Goal: Transaction & Acquisition: Purchase product/service

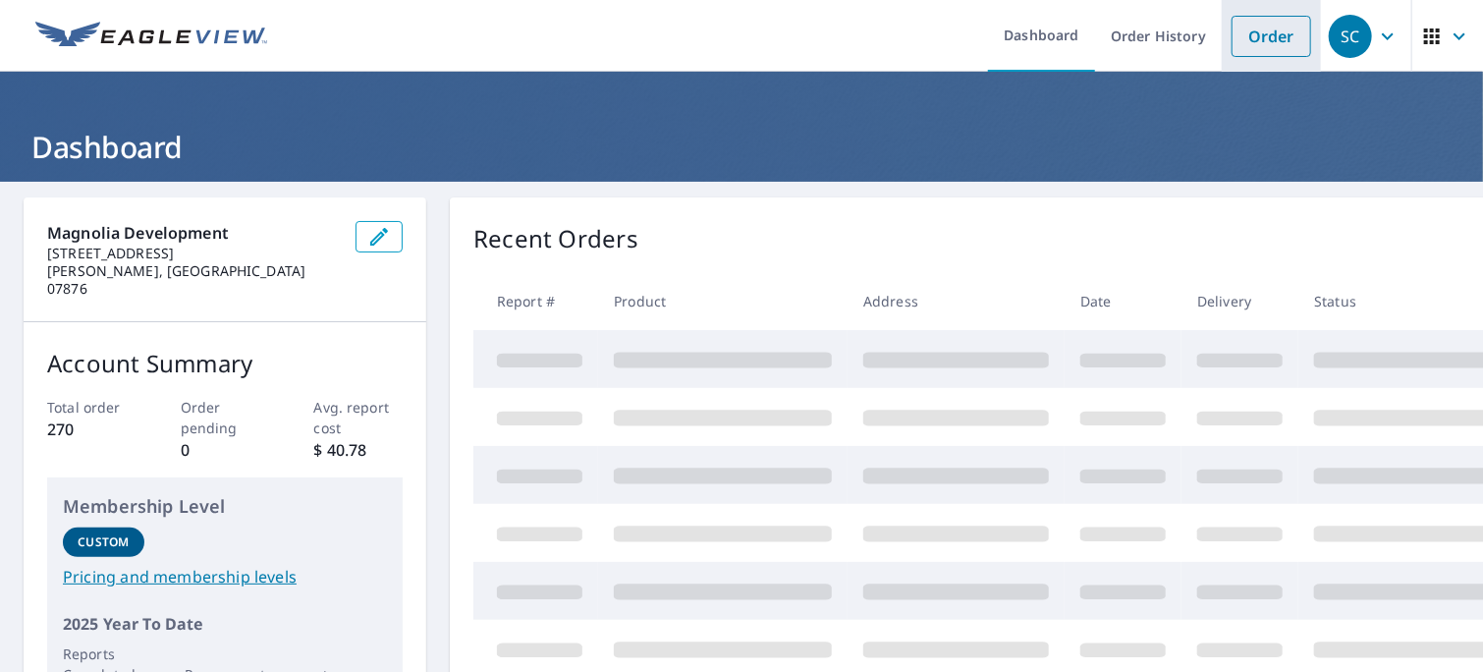
click at [1255, 35] on link "Order" at bounding box center [1272, 36] width 80 height 41
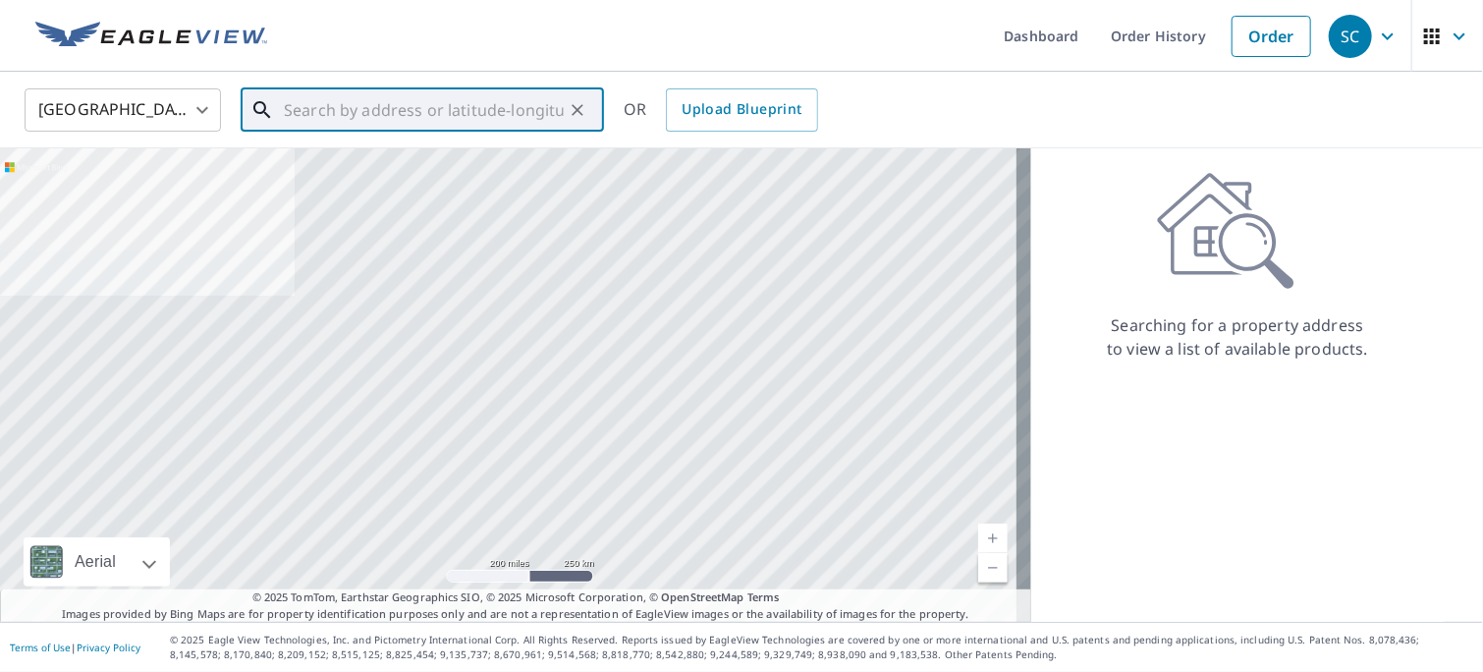
click at [335, 122] on input "text" at bounding box center [424, 110] width 280 height 55
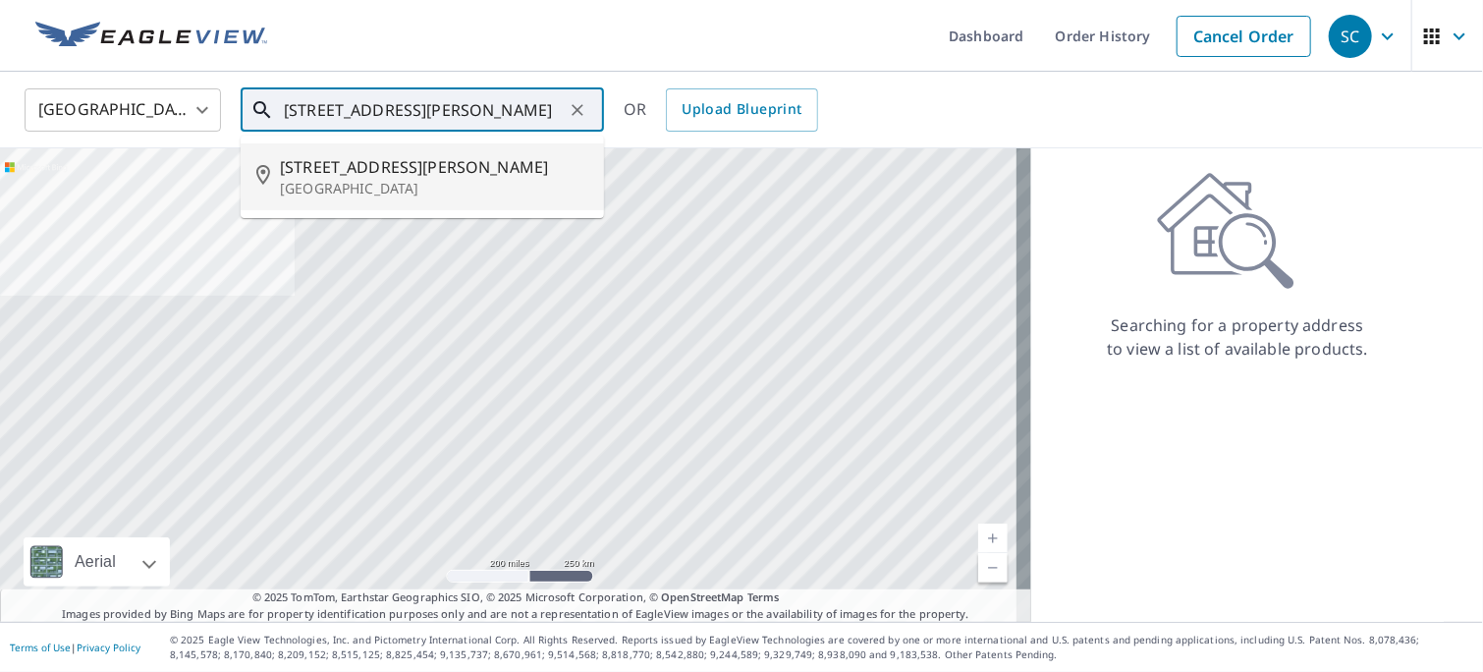
click at [365, 187] on p "[GEOGRAPHIC_DATA]" at bounding box center [434, 189] width 308 height 20
type input "[STREET_ADDRESS][PERSON_NAME]"
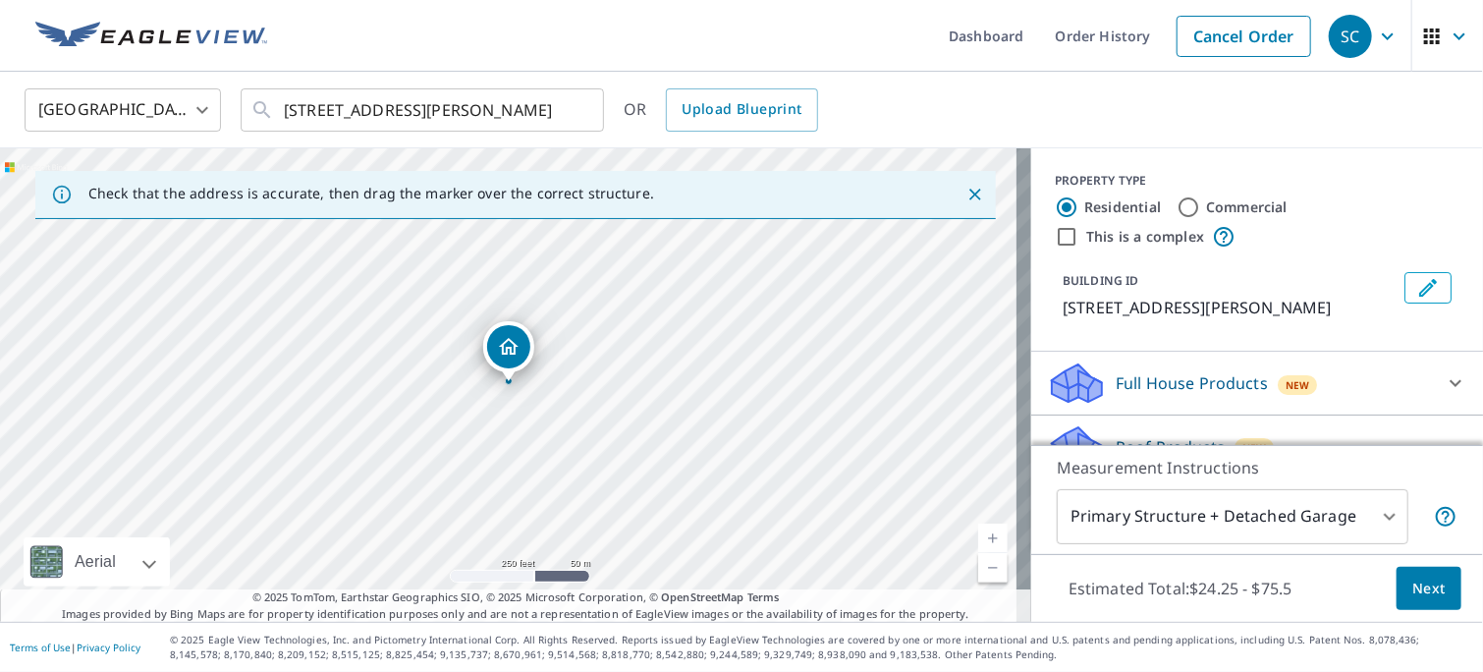
click at [1415, 585] on span "Next" at bounding box center [1429, 589] width 33 height 25
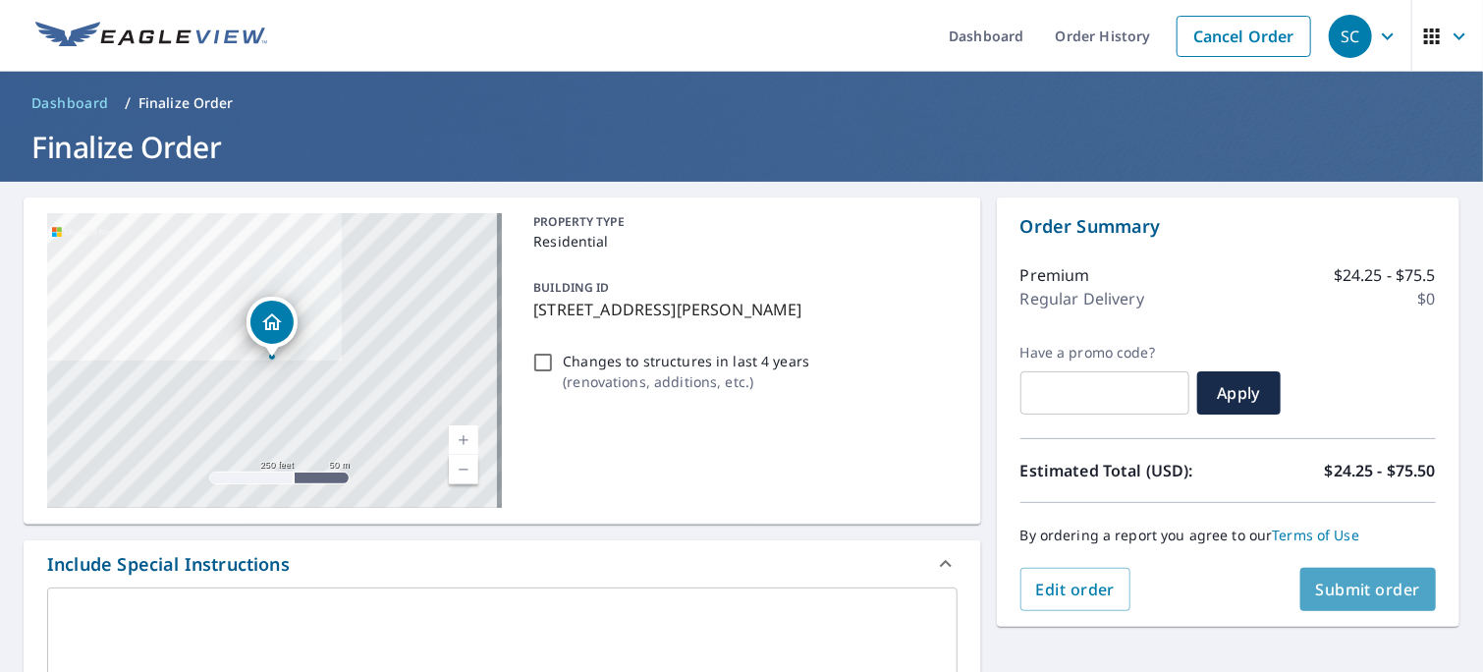
click at [1385, 590] on span "Submit order" at bounding box center [1368, 590] width 105 height 22
checkbox input "true"
